Goal: Information Seeking & Learning: Learn about a topic

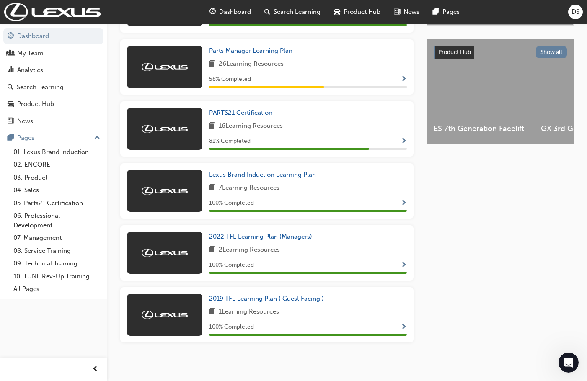
scroll to position [311, 0]
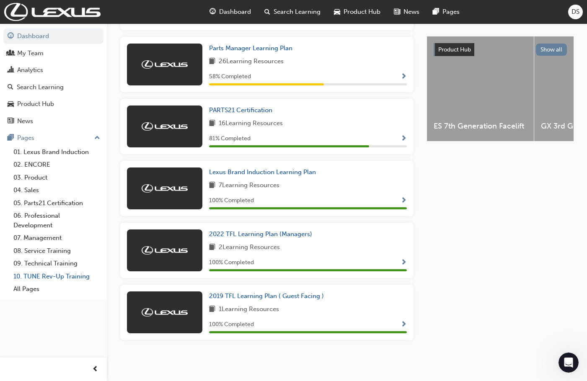
click at [35, 278] on link "10. TUNE Rev-Up Training" at bounding box center [56, 276] width 93 height 13
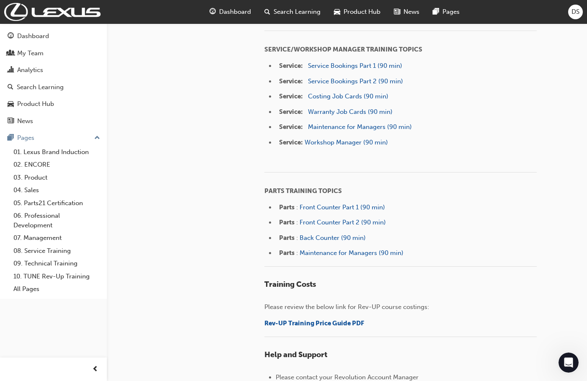
scroll to position [628, 0]
click at [322, 322] on span "Rev-UP Training Price Guide PDF" at bounding box center [314, 323] width 100 height 8
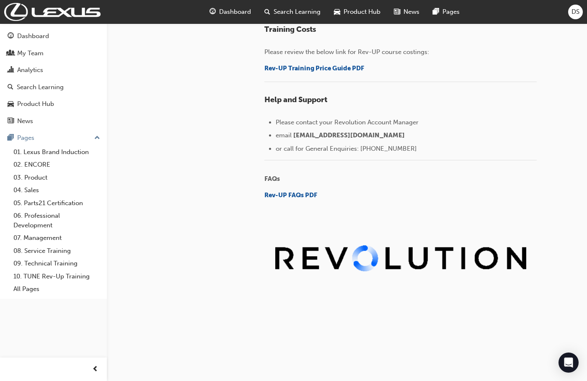
scroll to position [884, 0]
click at [49, 261] on link "09. Technical Training" at bounding box center [56, 263] width 93 height 13
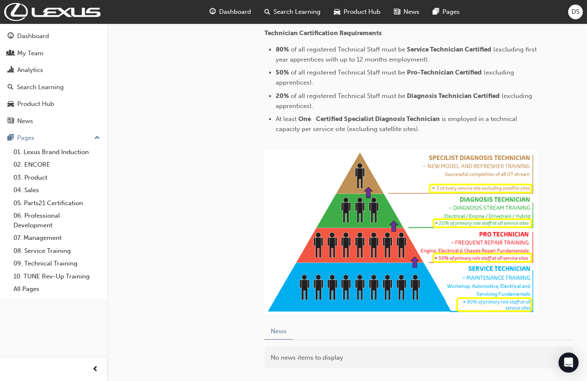
scroll to position [311, 0]
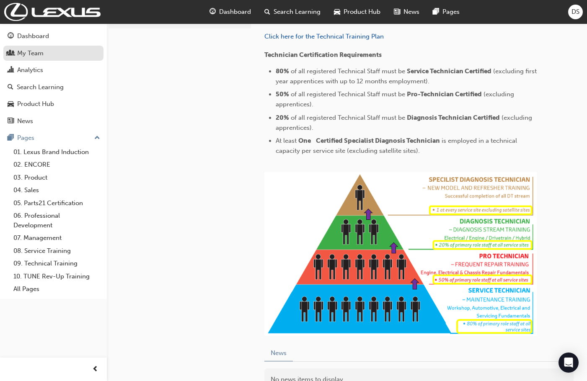
click at [37, 58] on link "My Team" at bounding box center [53, 54] width 100 height 16
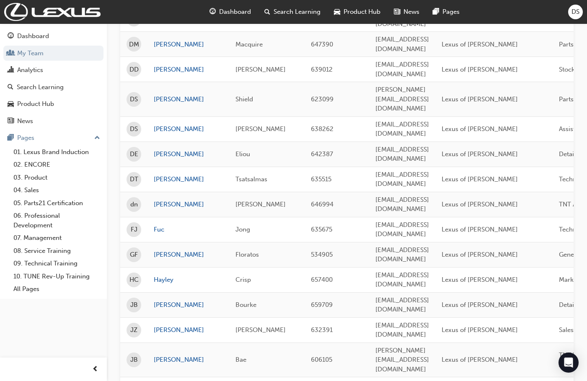
scroll to position [461, 0]
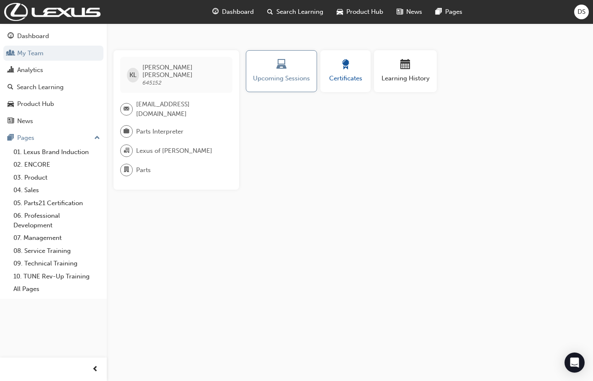
click at [354, 72] on div "Certificates" at bounding box center [346, 71] width 38 height 24
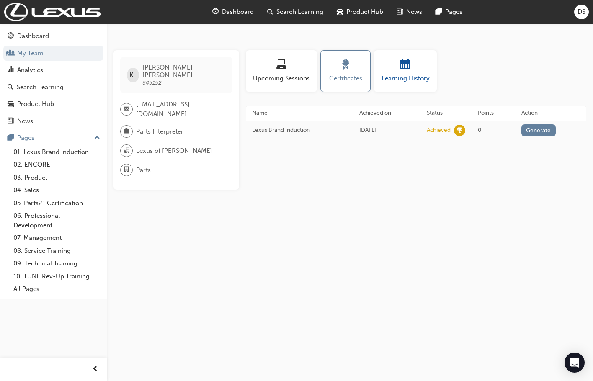
click at [405, 67] on span "calendar-icon" at bounding box center [406, 64] width 10 height 11
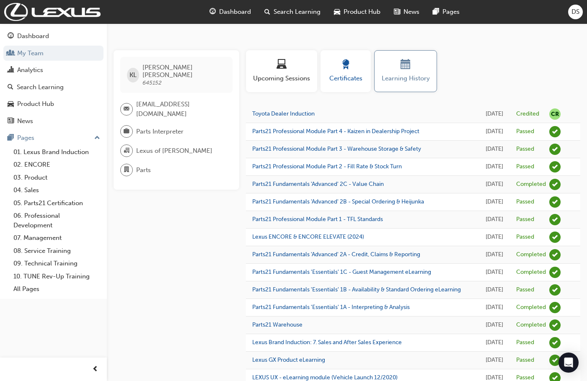
click at [341, 87] on button "Certificates" at bounding box center [346, 71] width 50 height 42
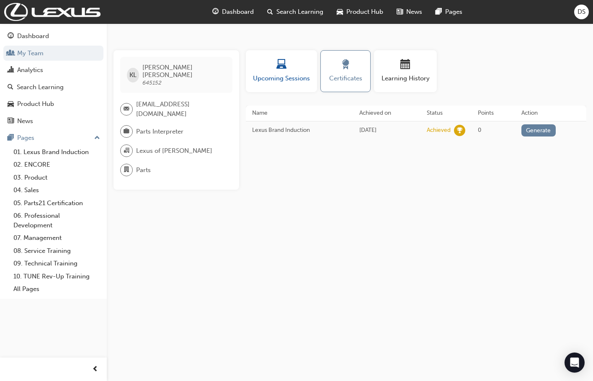
click at [282, 78] on span "Upcoming Sessions" at bounding box center [281, 79] width 59 height 10
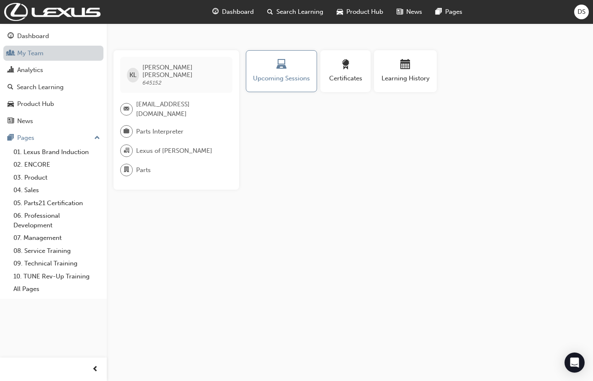
click at [46, 57] on link "My Team" at bounding box center [53, 54] width 100 height 16
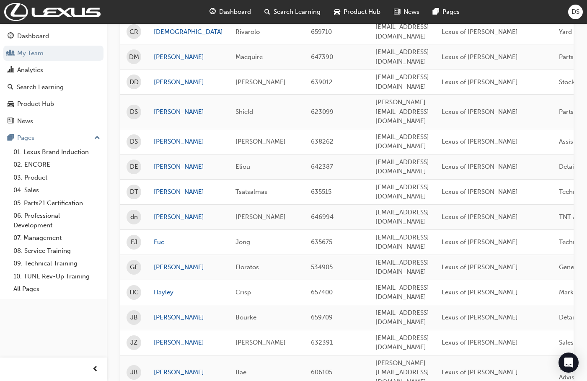
scroll to position [229, 0]
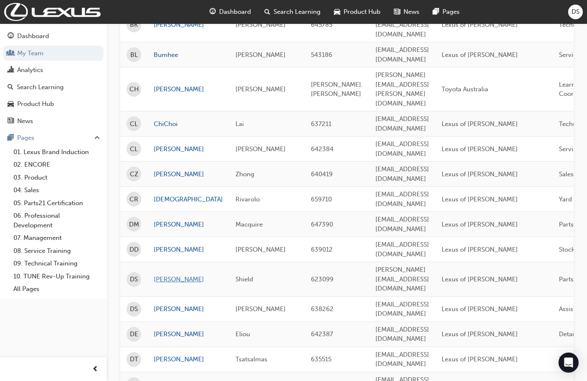
click at [163, 275] on link "[PERSON_NAME]" at bounding box center [188, 280] width 69 height 10
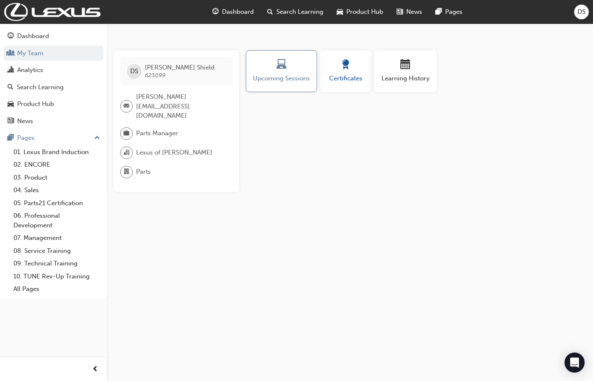
click at [354, 63] on div "button" at bounding box center [346, 65] width 38 height 13
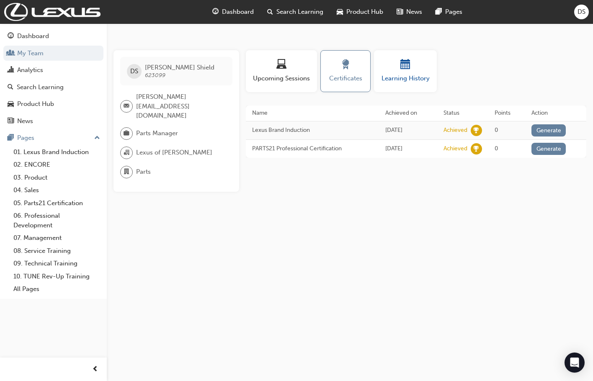
click at [397, 62] on div "button" at bounding box center [405, 65] width 50 height 13
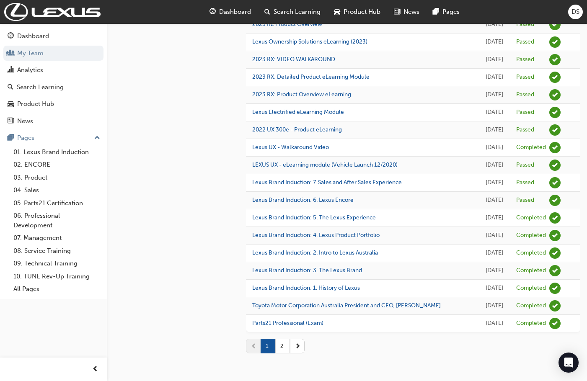
scroll to position [841, 0]
click at [300, 343] on span "next-icon" at bounding box center [298, 346] width 6 height 9
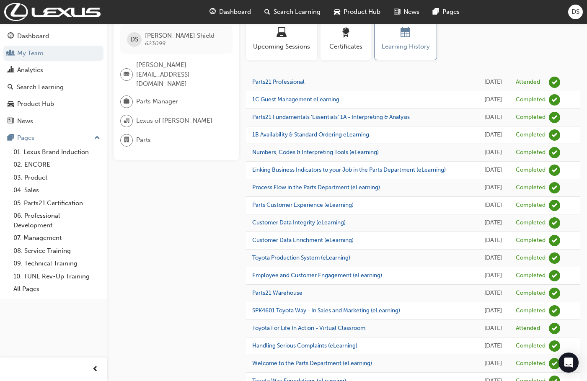
scroll to position [0, 0]
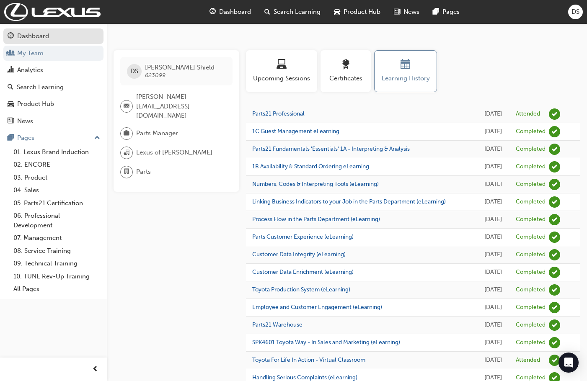
click at [28, 38] on div "Dashboard" at bounding box center [33, 36] width 32 height 10
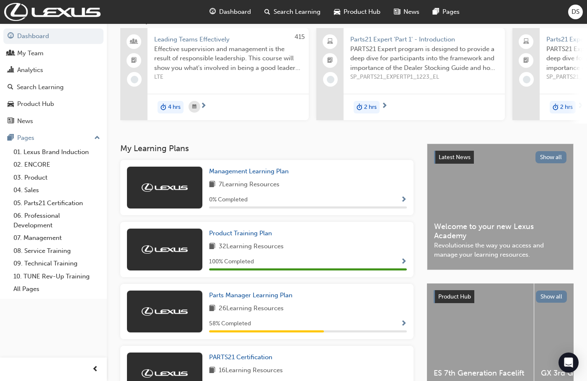
scroll to position [59, 0]
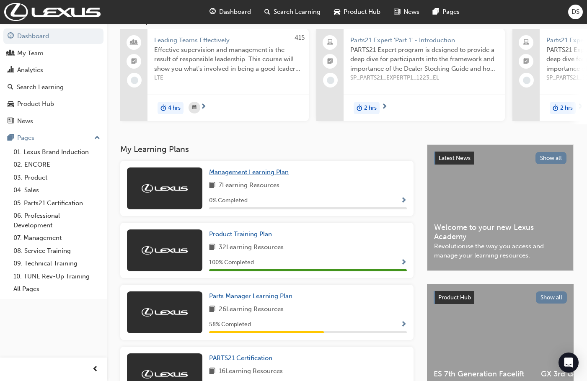
click at [279, 175] on span "Management Learning Plan" at bounding box center [249, 172] width 80 height 8
